Goal: Find specific page/section: Find specific page/section

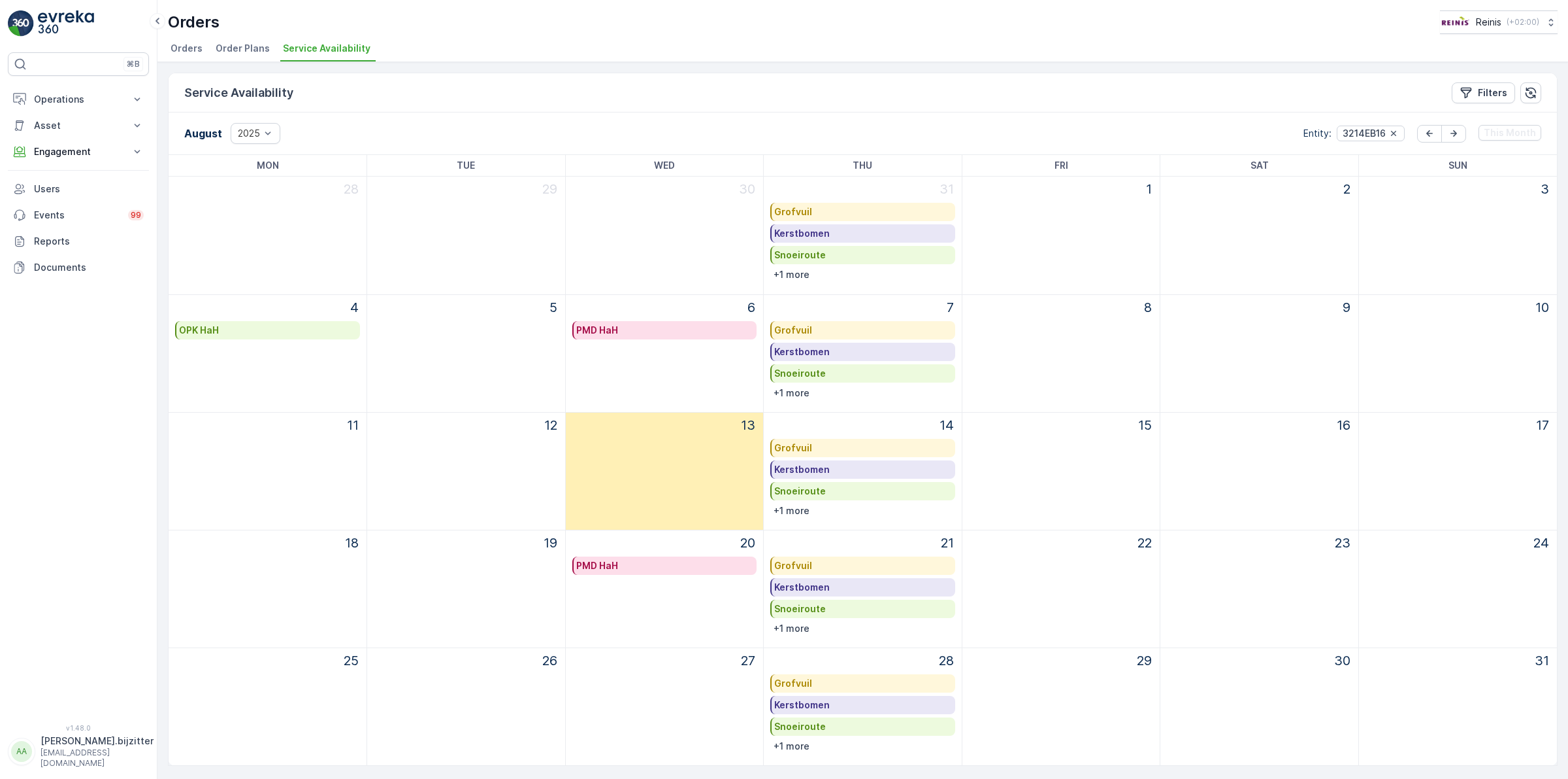
click at [583, 92] on div "Service Availability Filters" at bounding box center [863, 93] width 1388 height 39
click at [462, 91] on div "Service Availability Filters" at bounding box center [863, 93] width 1388 height 39
click at [572, 84] on div "Service Availability Filters" at bounding box center [863, 93] width 1388 height 39
